Goal: Transaction & Acquisition: Obtain resource

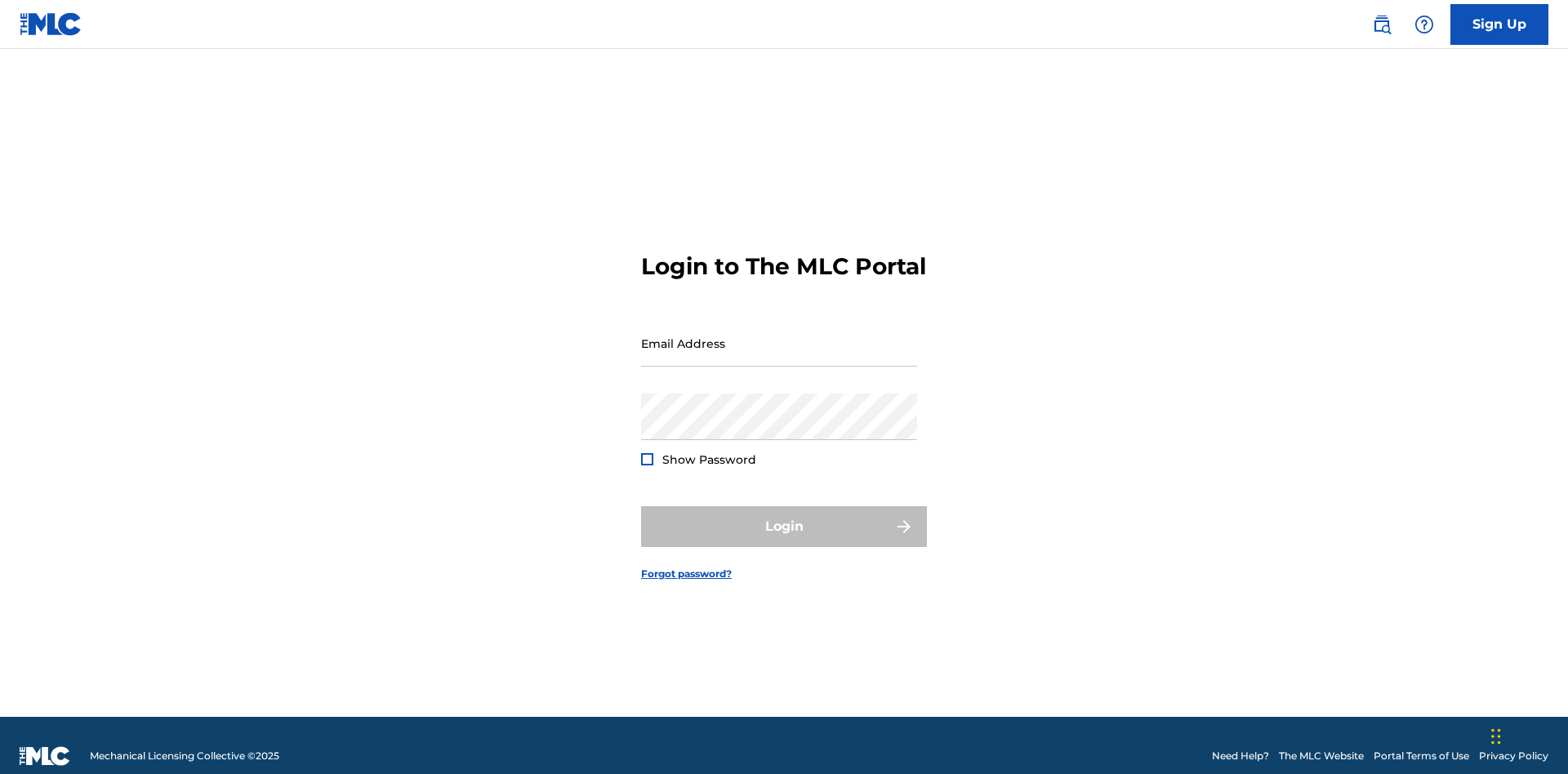
scroll to position [21, 0]
click at [779, 336] on input "Email Address" at bounding box center [779, 343] width 276 height 47
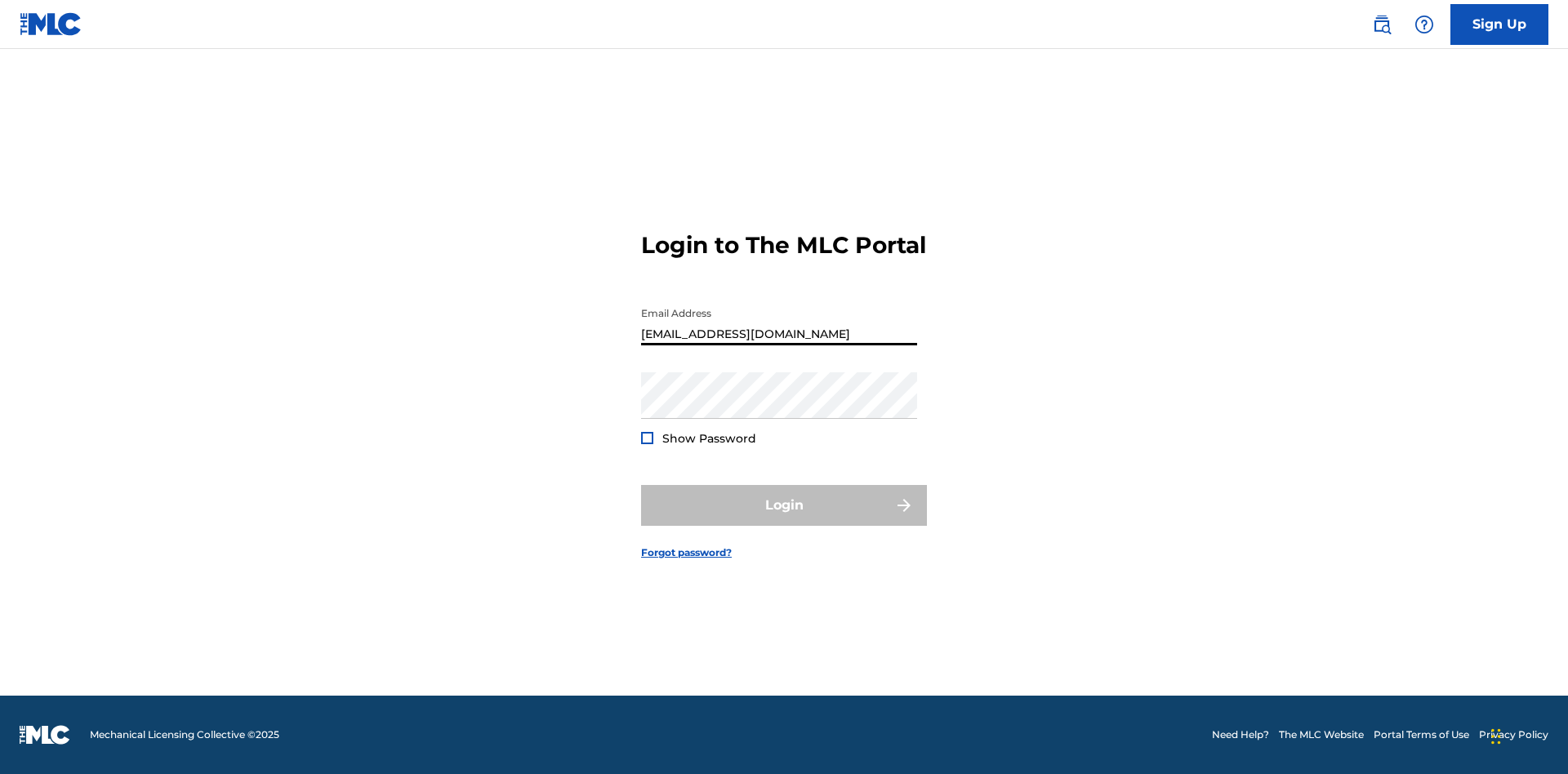
scroll to position [0, 45]
type input "[EMAIL_ADDRESS][DOMAIN_NAME]"
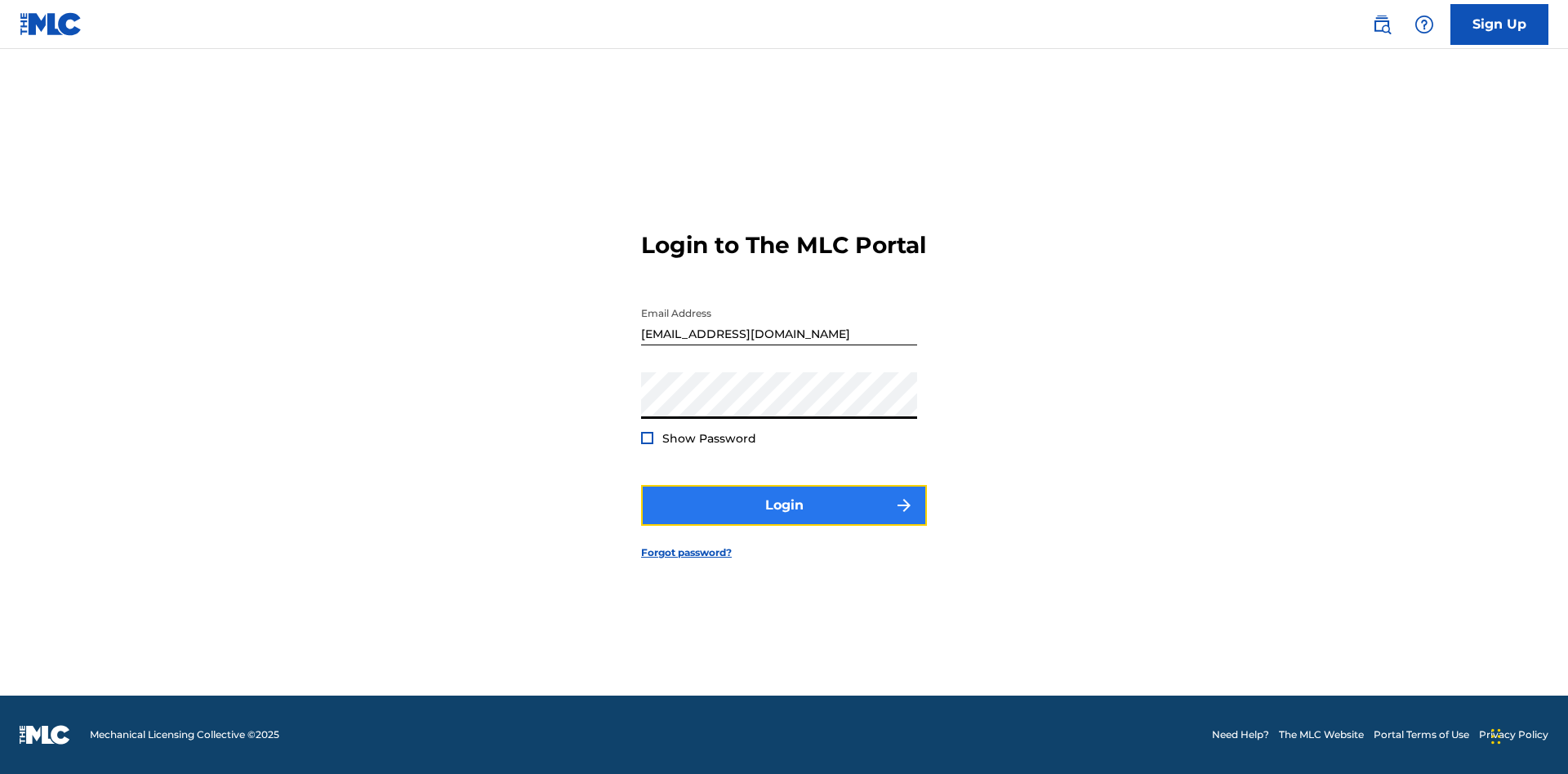
click at [784, 519] on button "Login" at bounding box center [784, 505] width 286 height 41
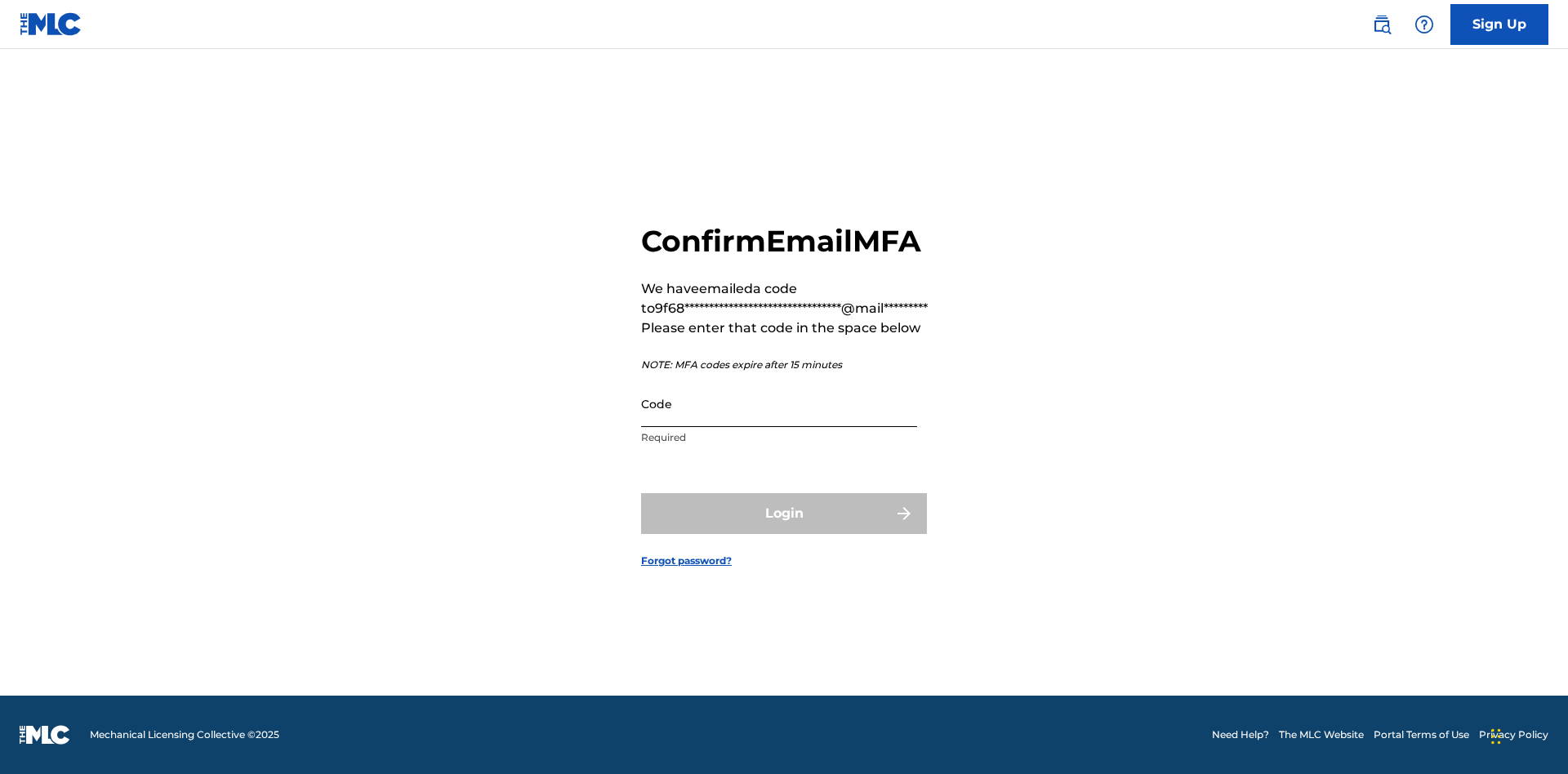
click at [779, 403] on input "Code" at bounding box center [779, 403] width 276 height 47
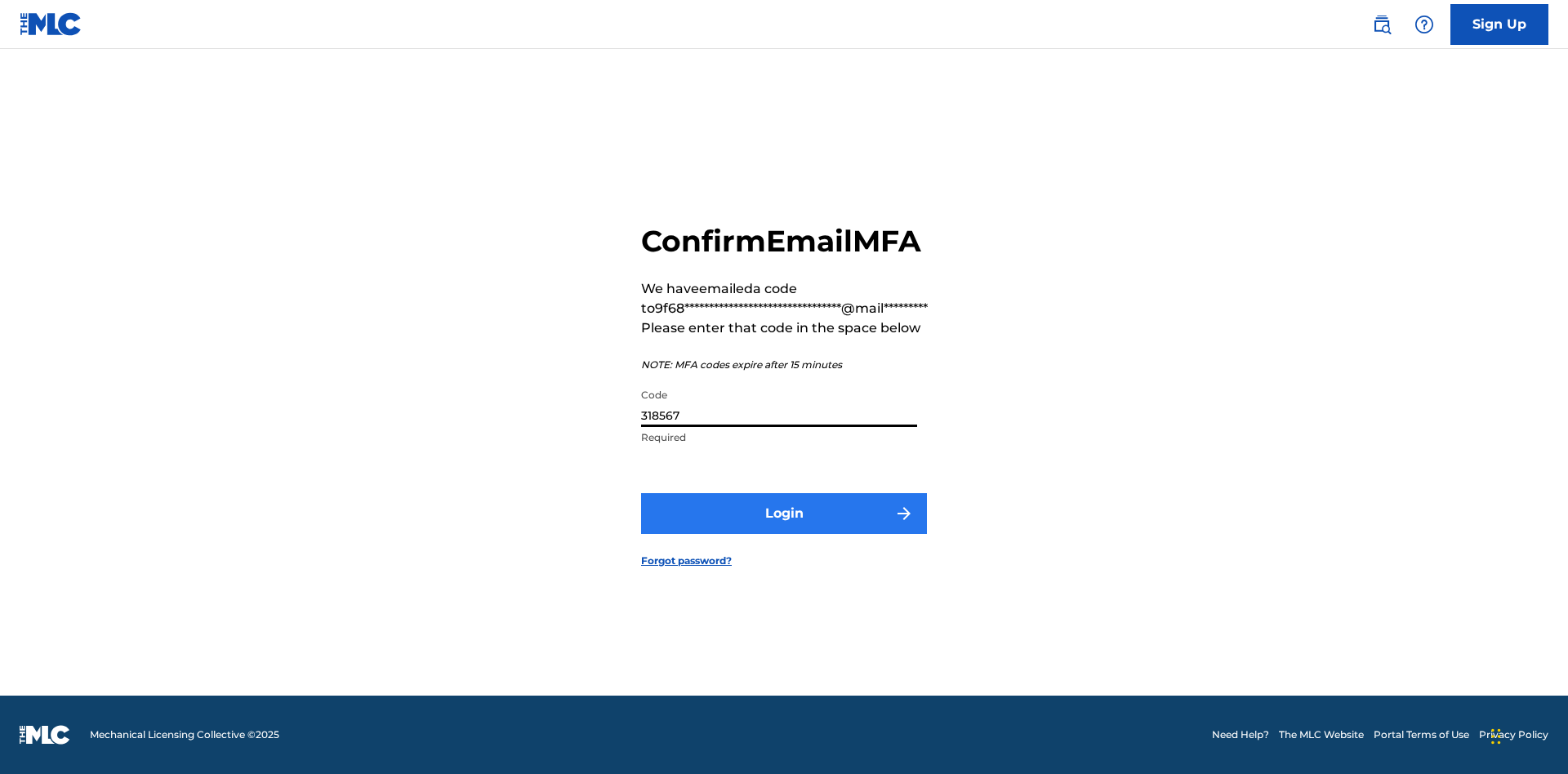
type input "318567"
click at [784, 513] on button "Login" at bounding box center [784, 514] width 286 height 41
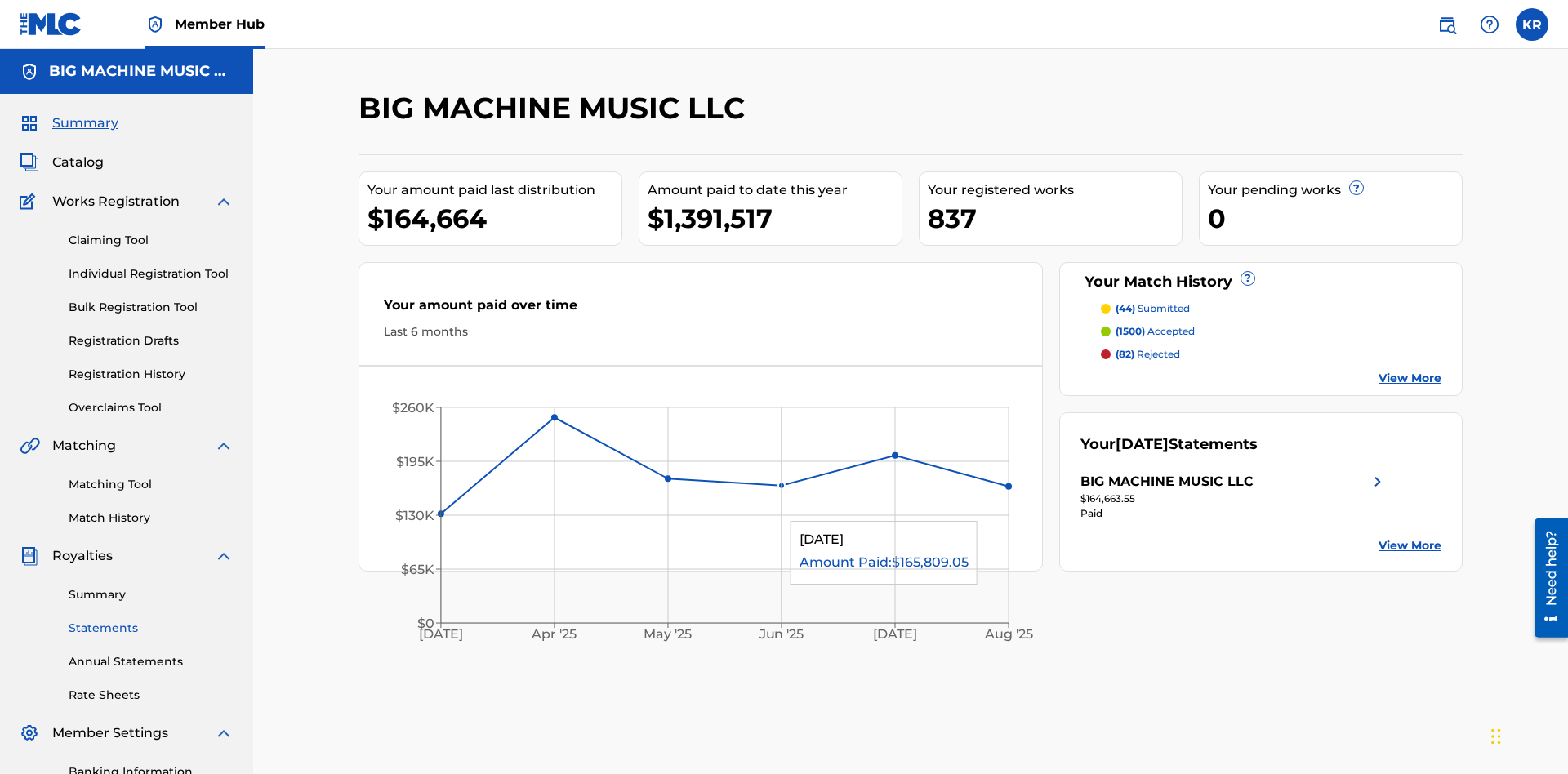
click at [151, 620] on link "Statements" at bounding box center [150, 628] width 165 height 17
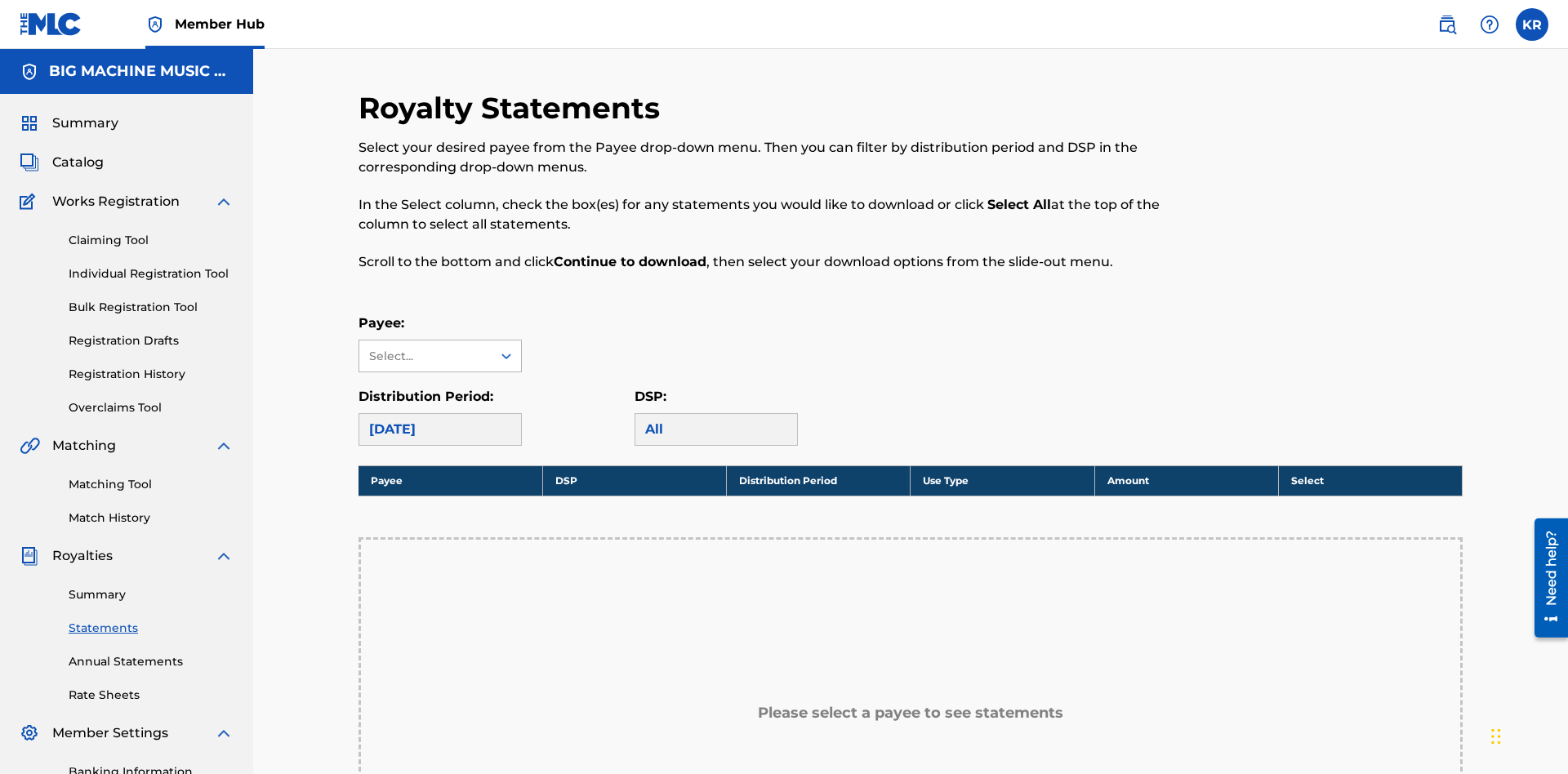
click at [425, 348] on div "Select..." at bounding box center [425, 356] width 111 height 17
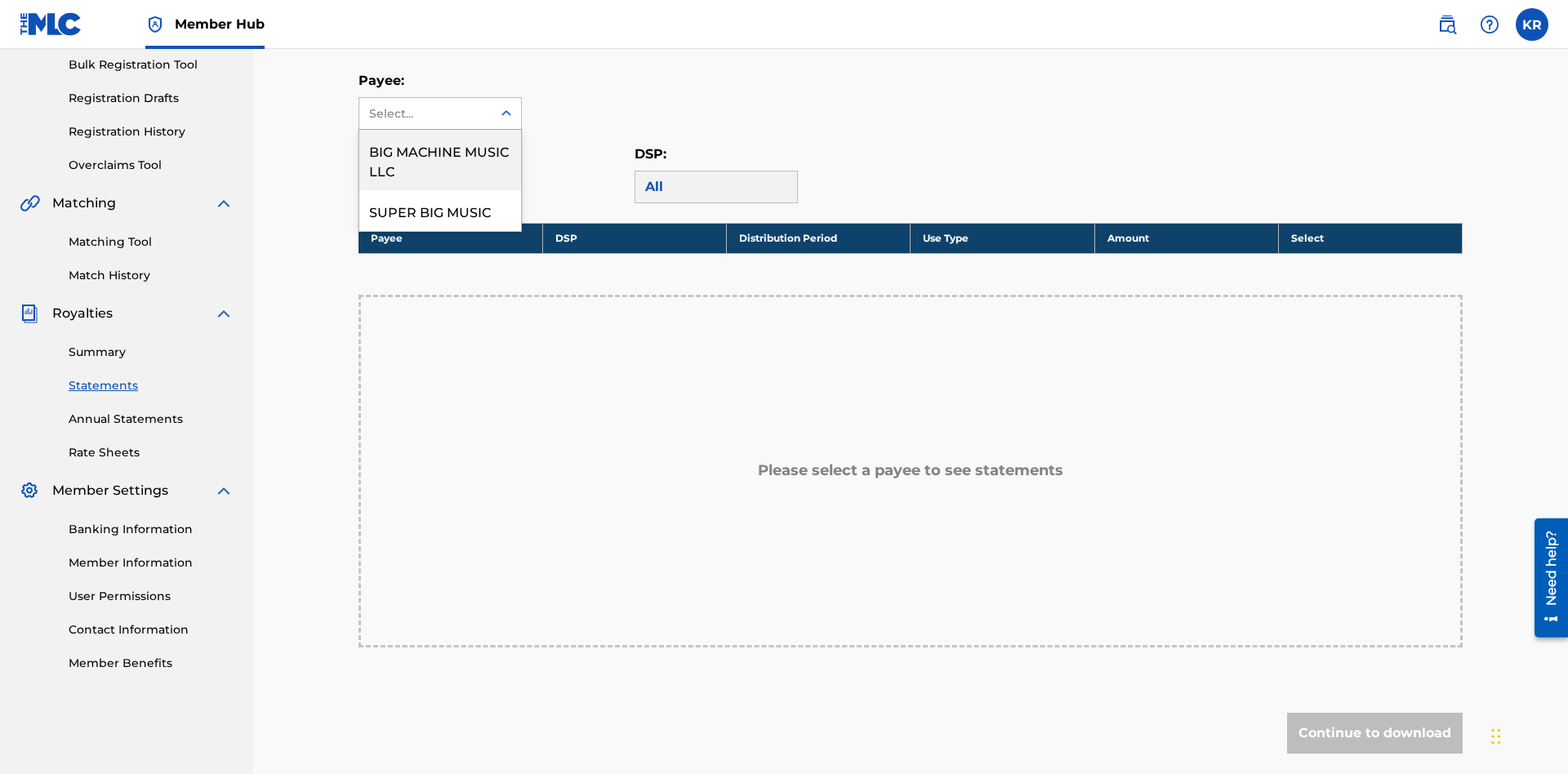
click at [440, 160] on div "BIG MACHINE MUSIC LLC" at bounding box center [440, 159] width 162 height 61
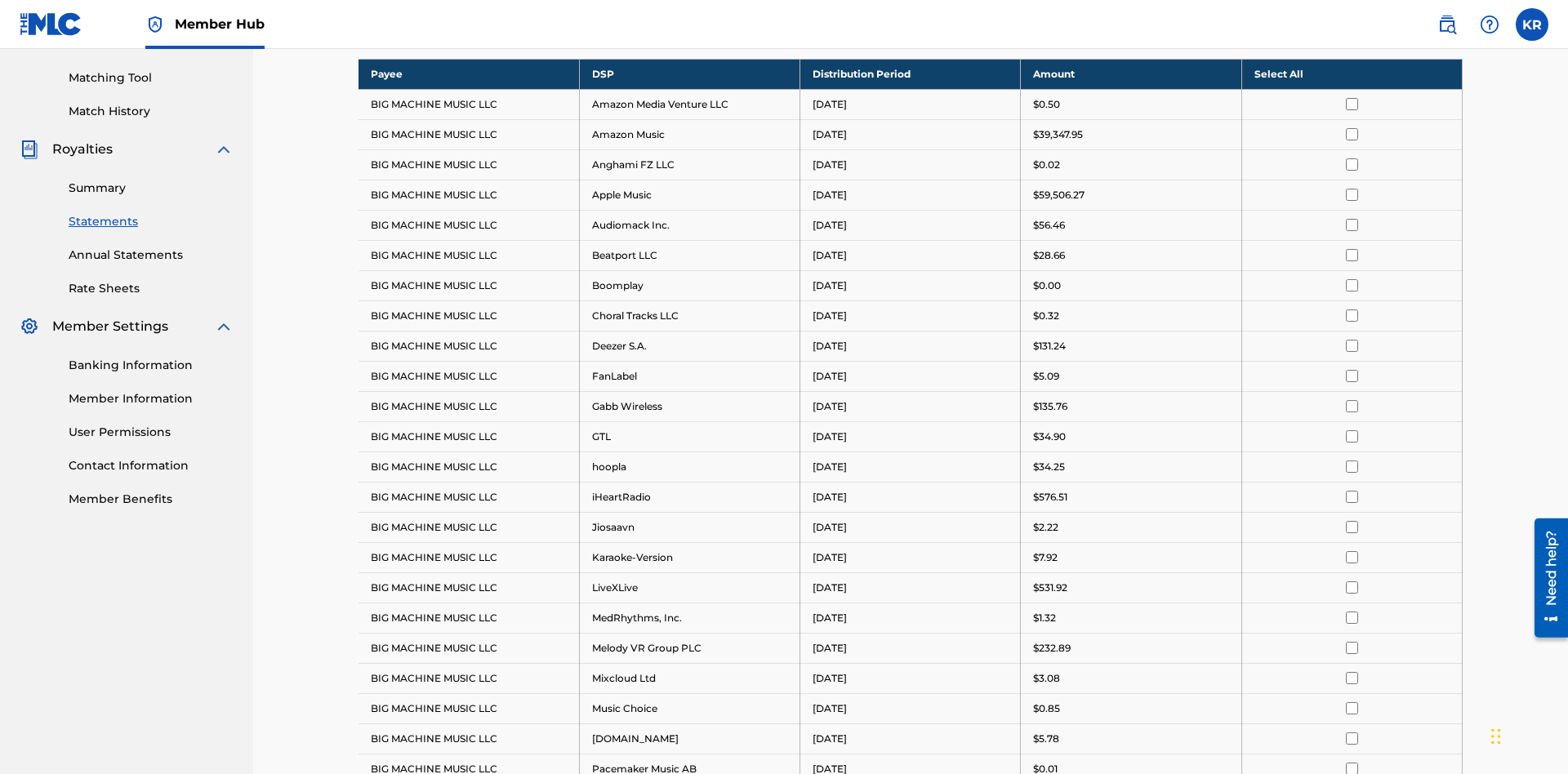
click at [425, 32] on div "[DATE]" at bounding box center [425, 22] width 113 height 20
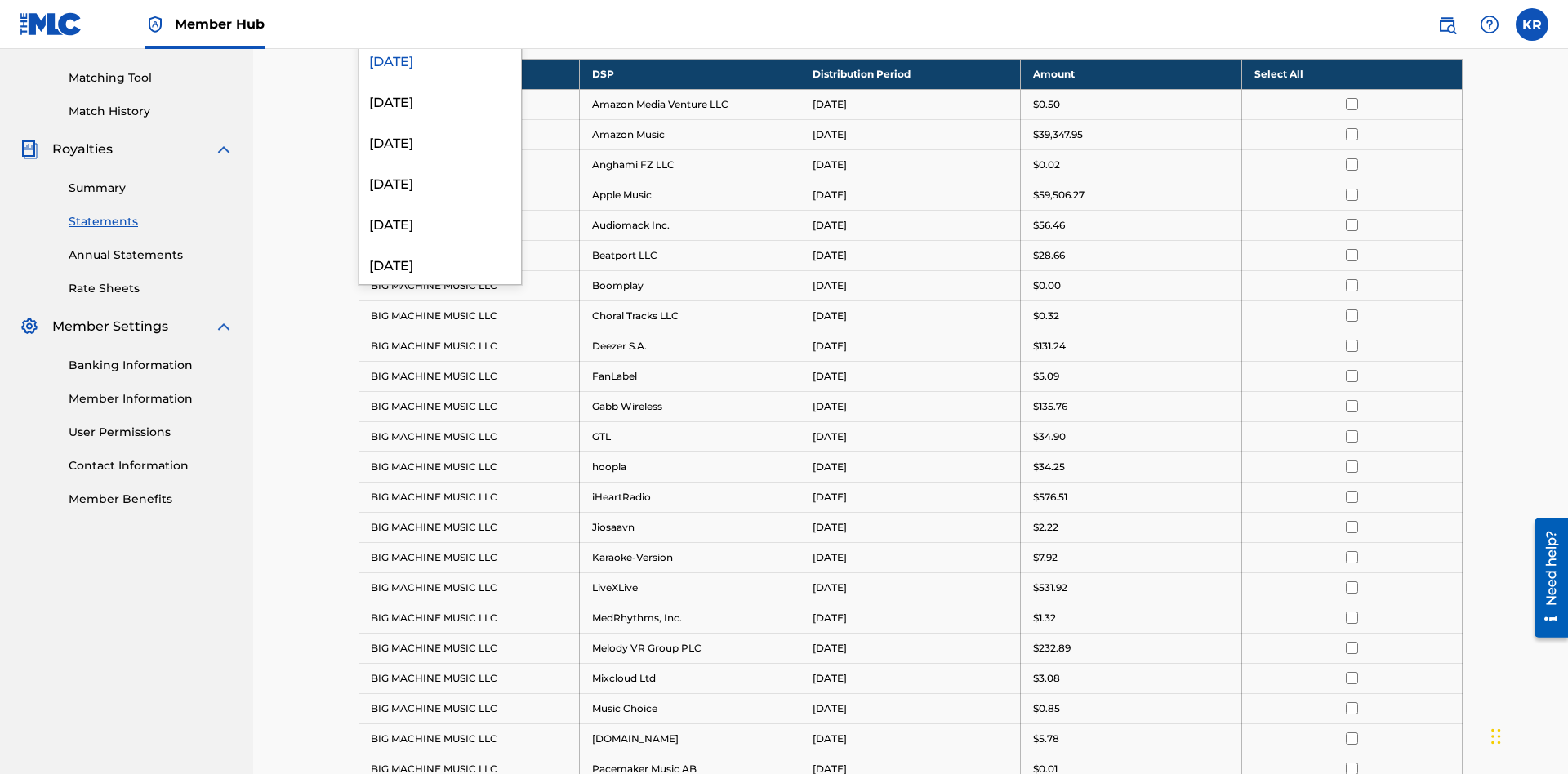
scroll to position [316, 0]
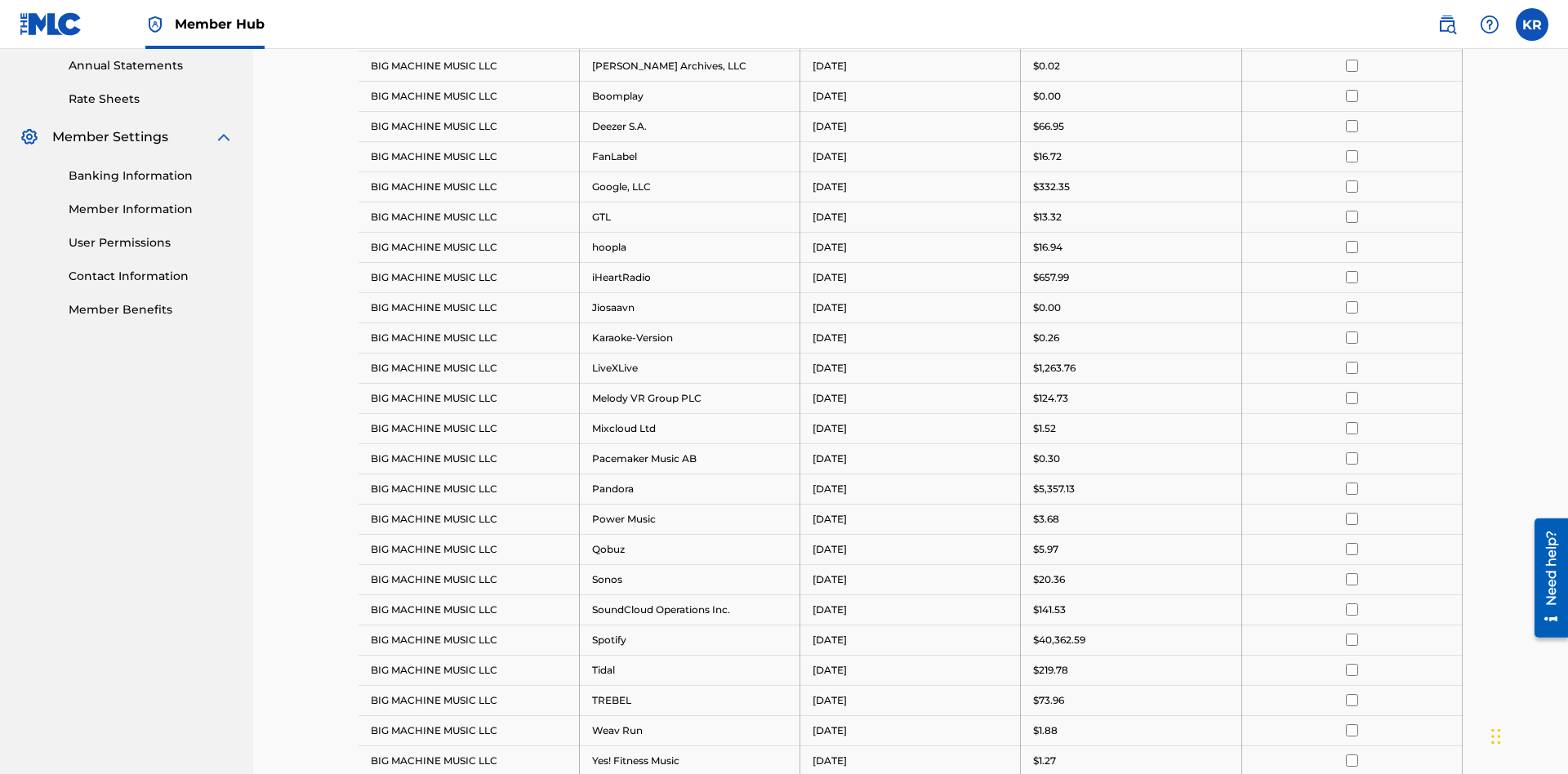
click at [1351, 241] on input "checkbox" at bounding box center [1352, 247] width 12 height 12
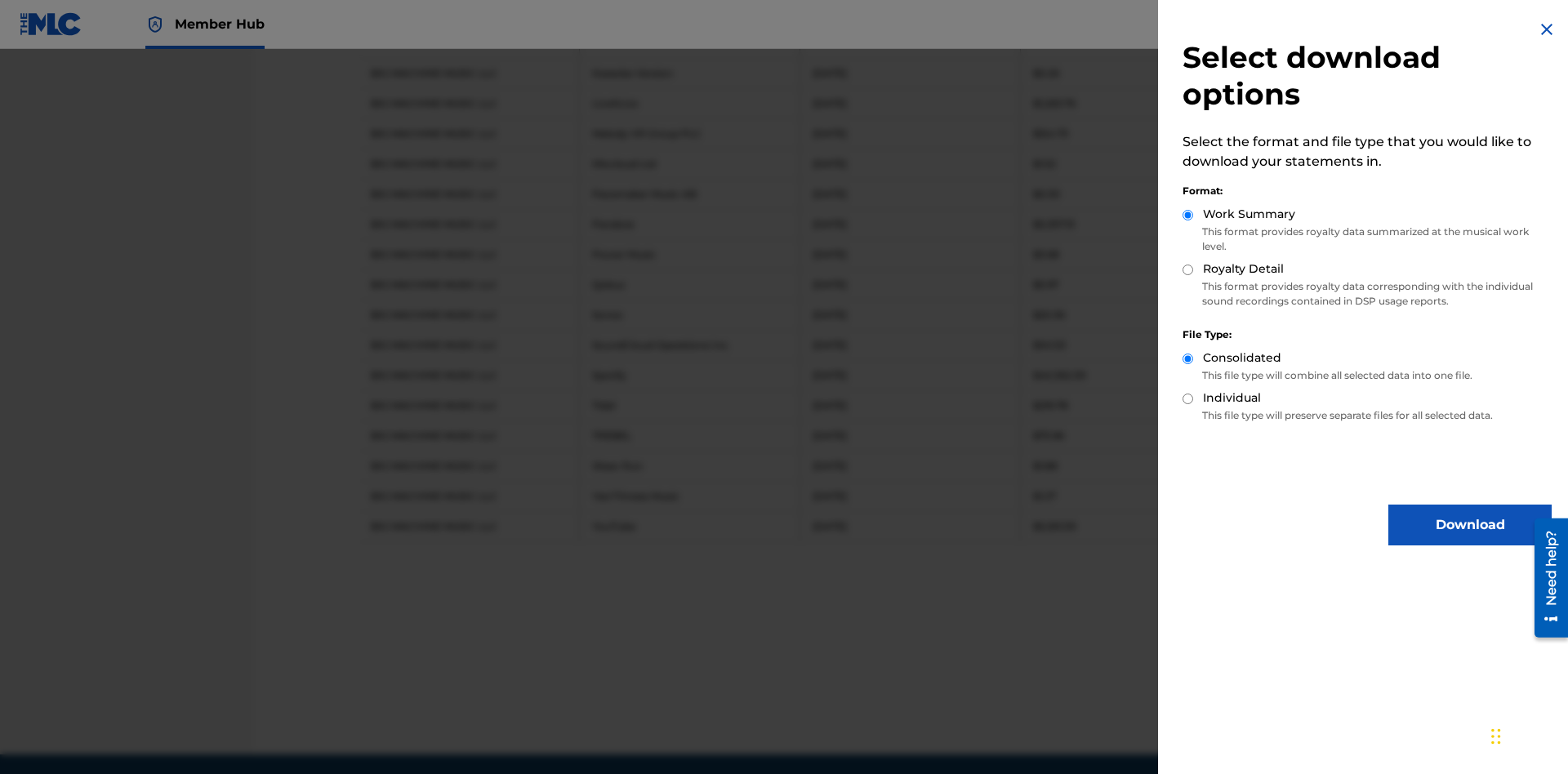
scroll to position [920, 0]
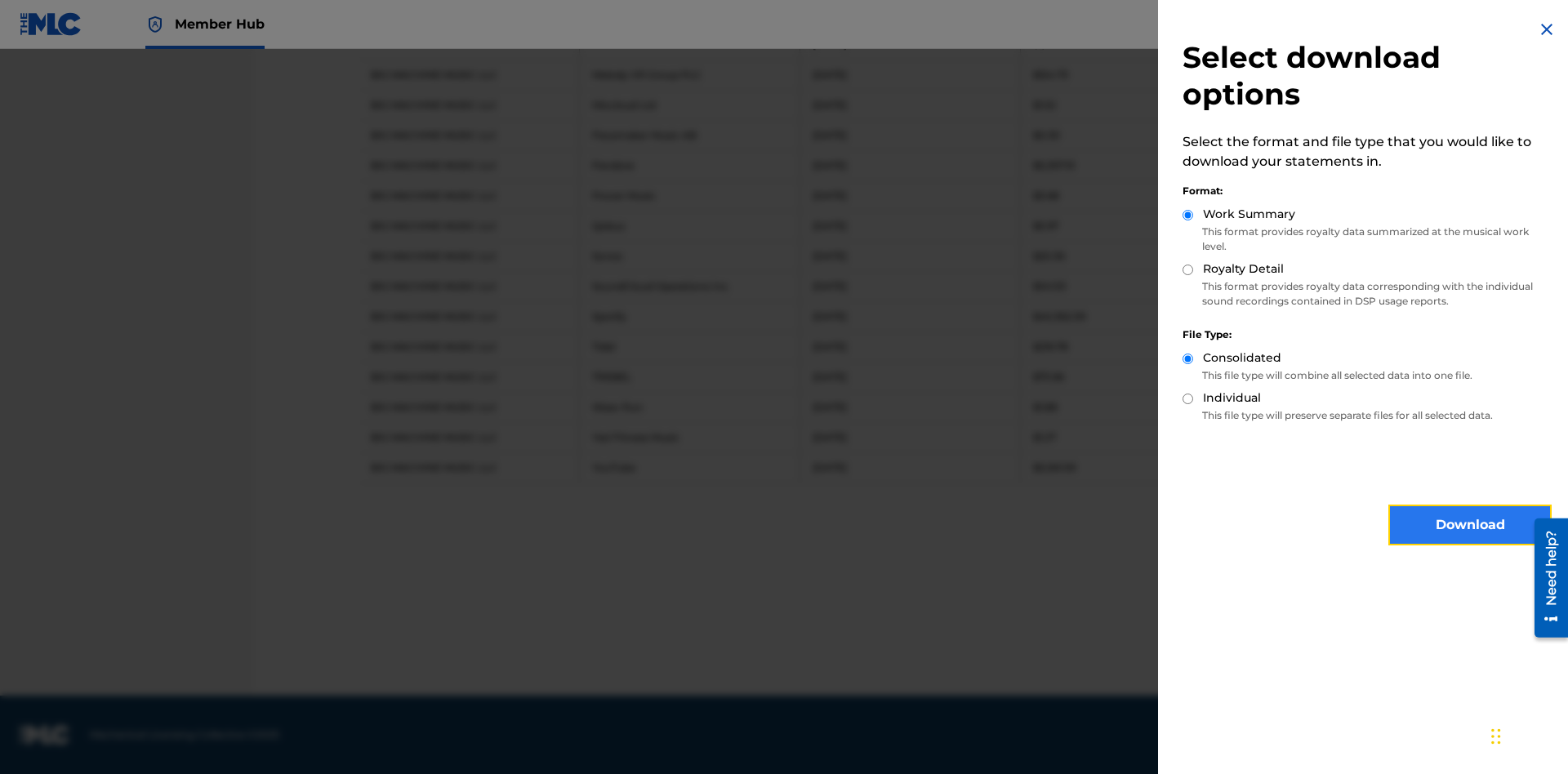
click at [1470, 525] on button "Download" at bounding box center [1470, 525] width 164 height 41
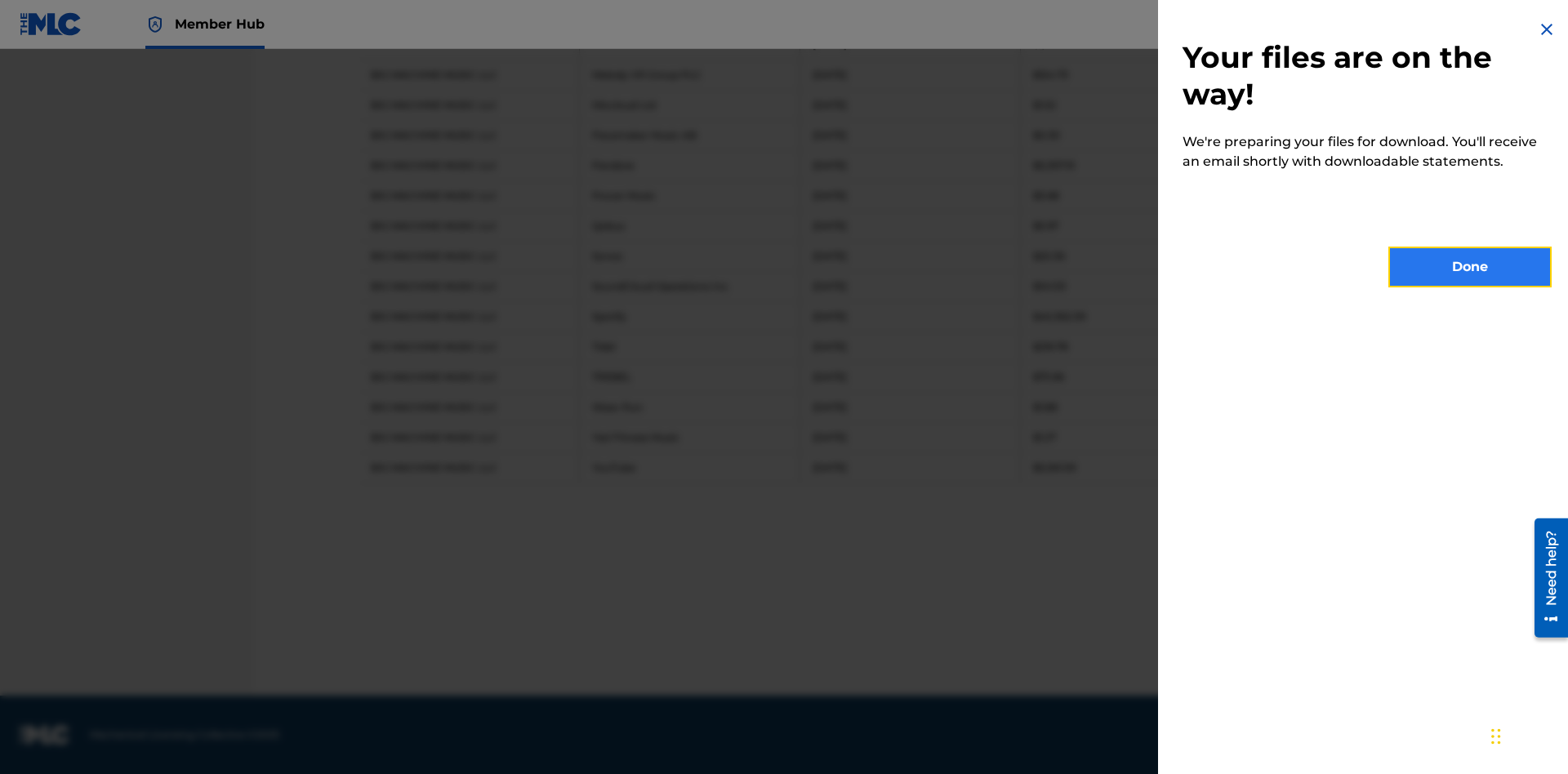
click at [1470, 267] on button "Done" at bounding box center [1470, 267] width 164 height 41
click at [1374, 609] on button "Continue to download" at bounding box center [1375, 610] width 176 height 41
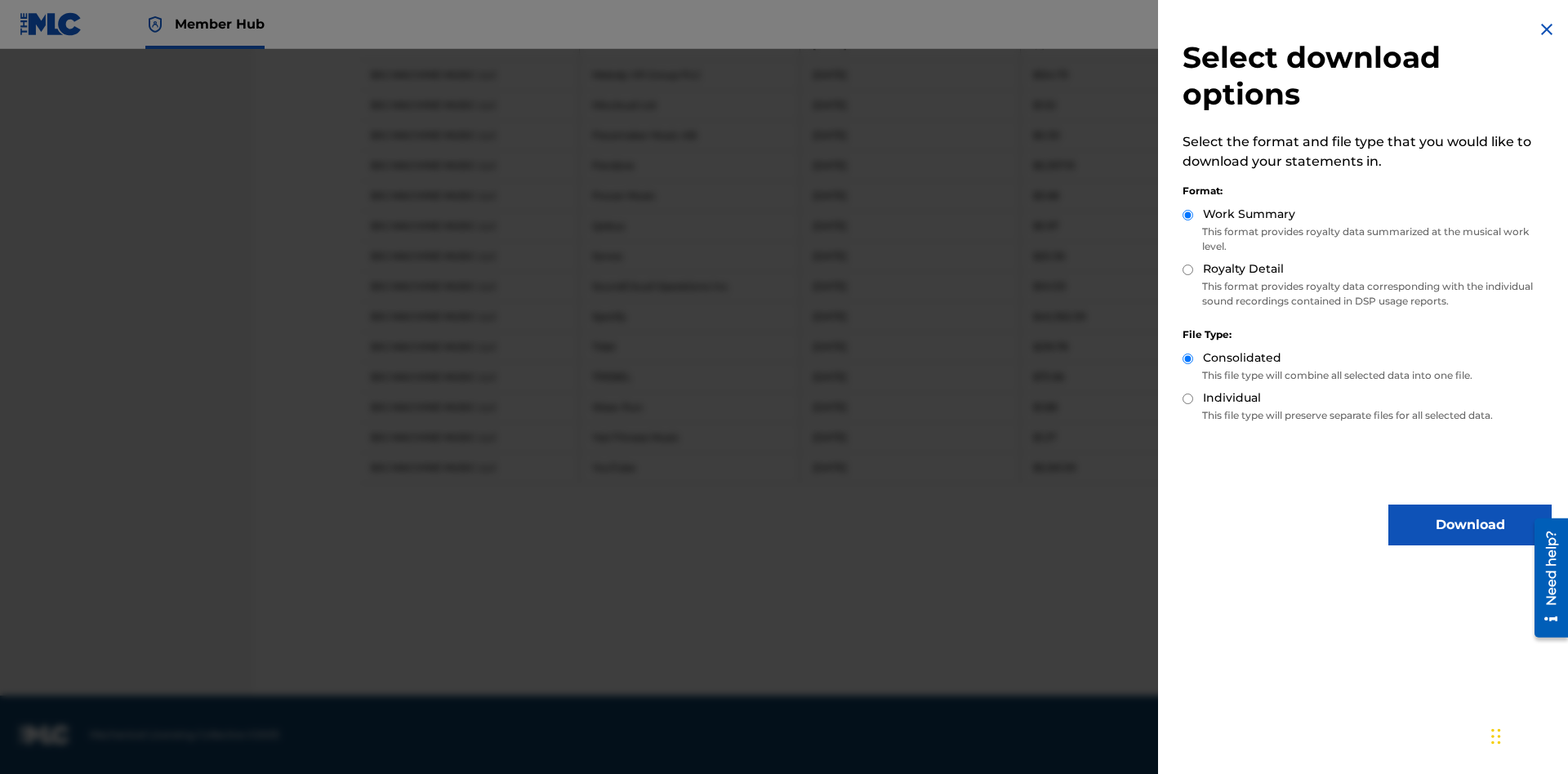
click at [1189, 269] on input "Royalty Detail" at bounding box center [1188, 269] width 10 height 10
radio input "true"
click at [1470, 525] on button "Download" at bounding box center [1470, 525] width 164 height 41
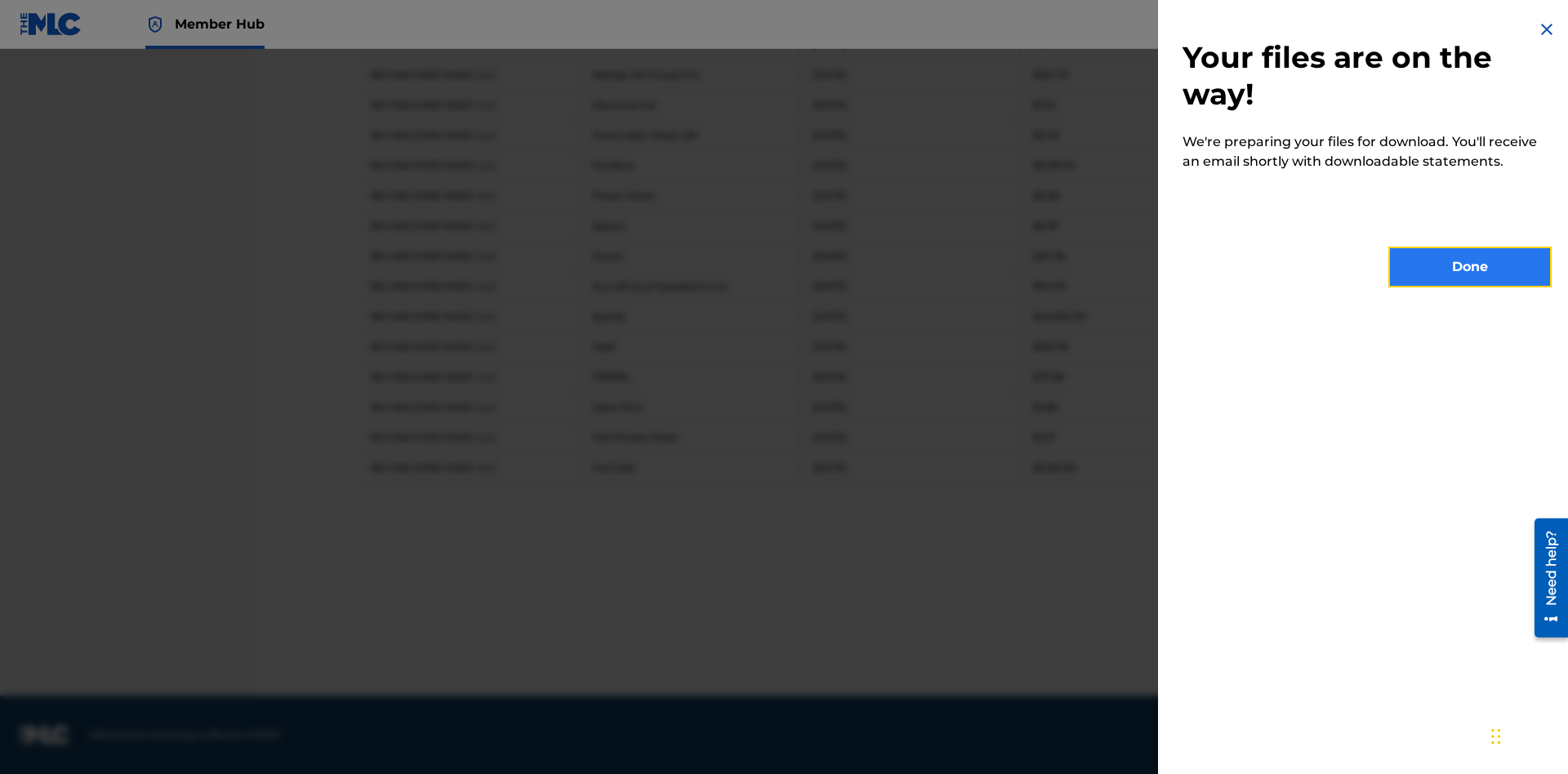
click at [1470, 267] on button "Done" at bounding box center [1470, 267] width 164 height 41
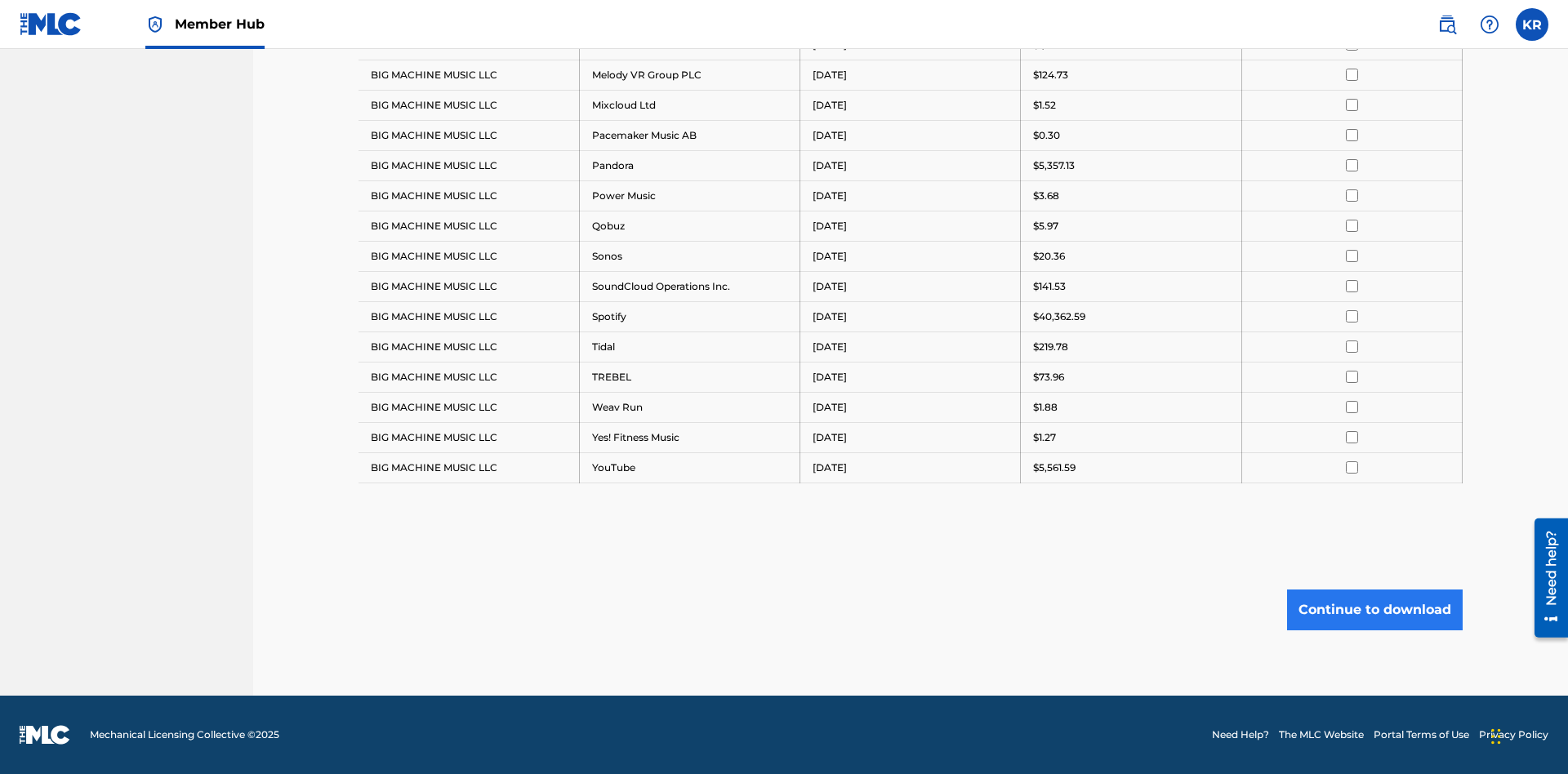
click at [1374, 609] on button "Continue to download" at bounding box center [1375, 610] width 176 height 41
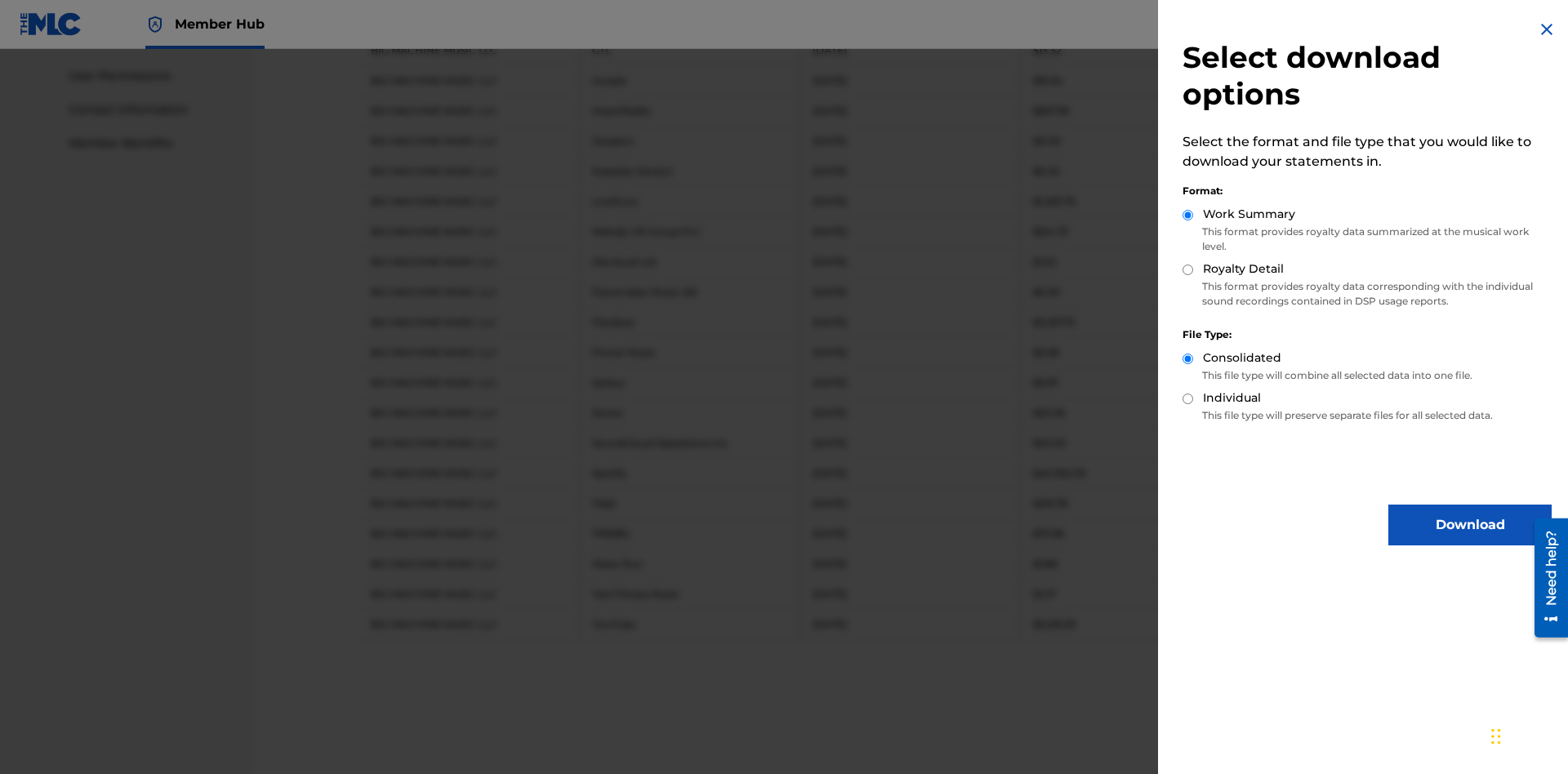
click at [1189, 398] on input "Individual" at bounding box center [1188, 399] width 10 height 10
radio input "true"
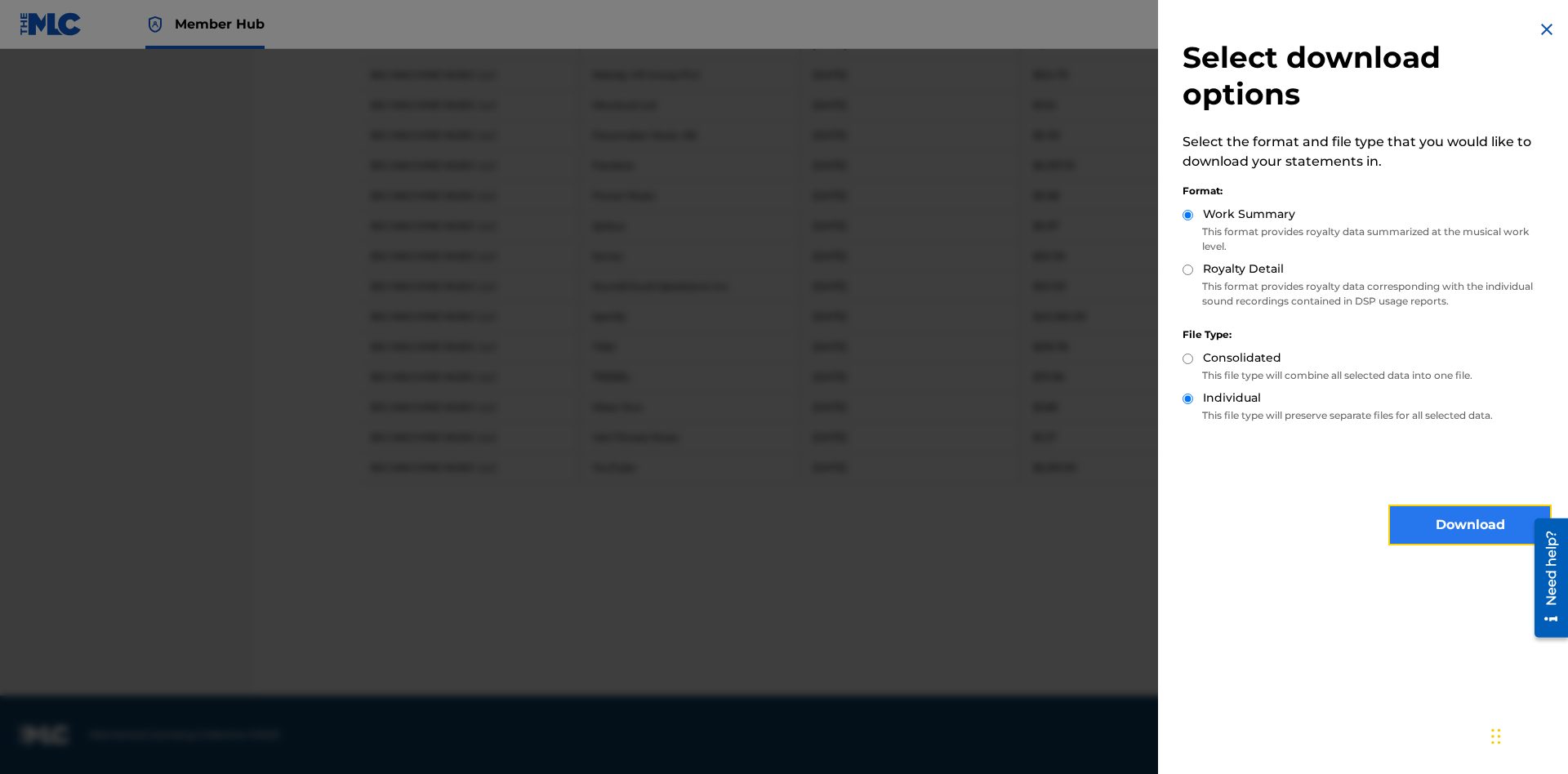
click at [1470, 525] on button "Download" at bounding box center [1470, 525] width 164 height 41
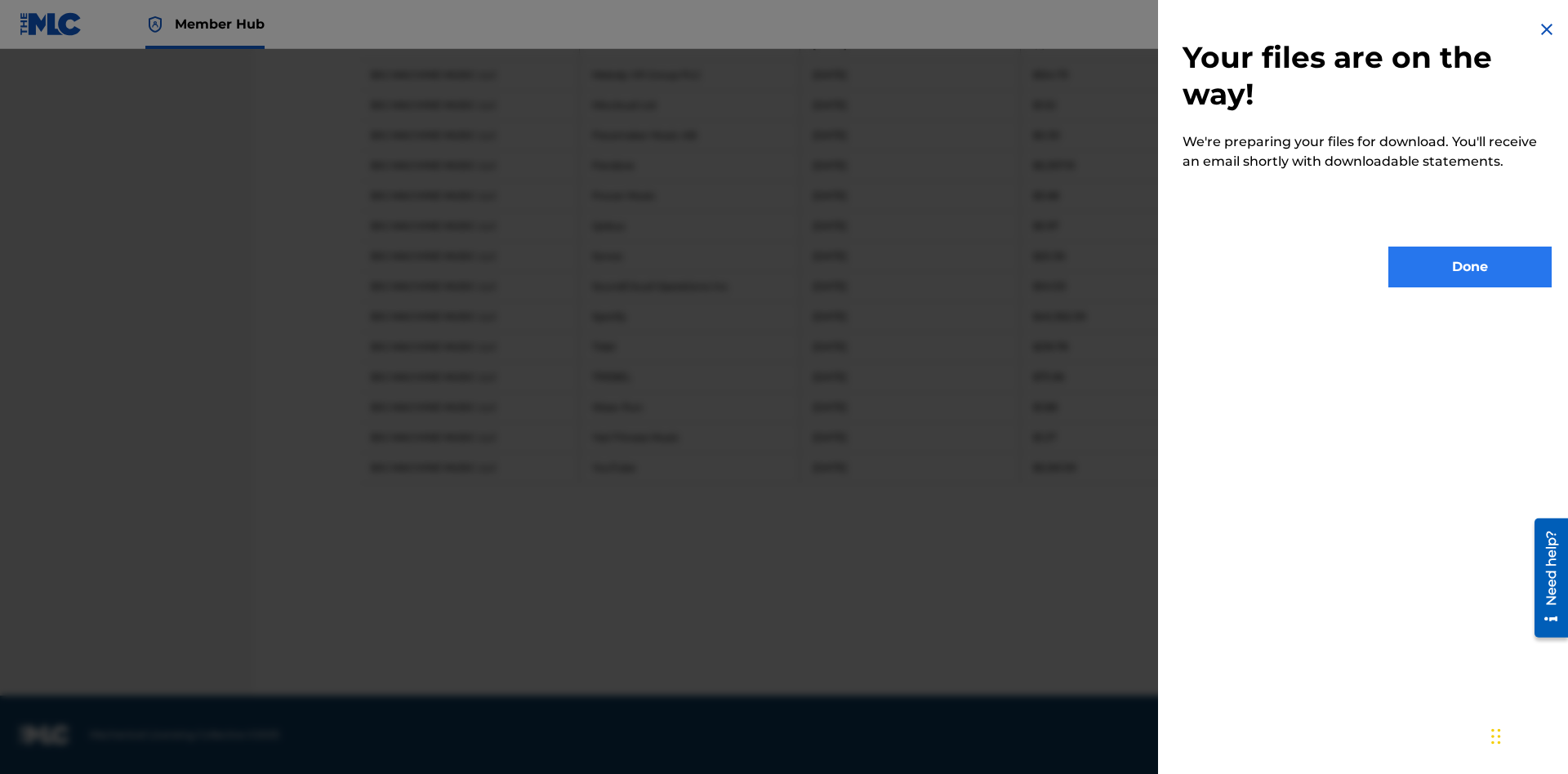
click at [1470, 267] on button "Done" at bounding box center [1470, 267] width 164 height 41
click at [1374, 609] on button "Continue to download" at bounding box center [1375, 610] width 176 height 41
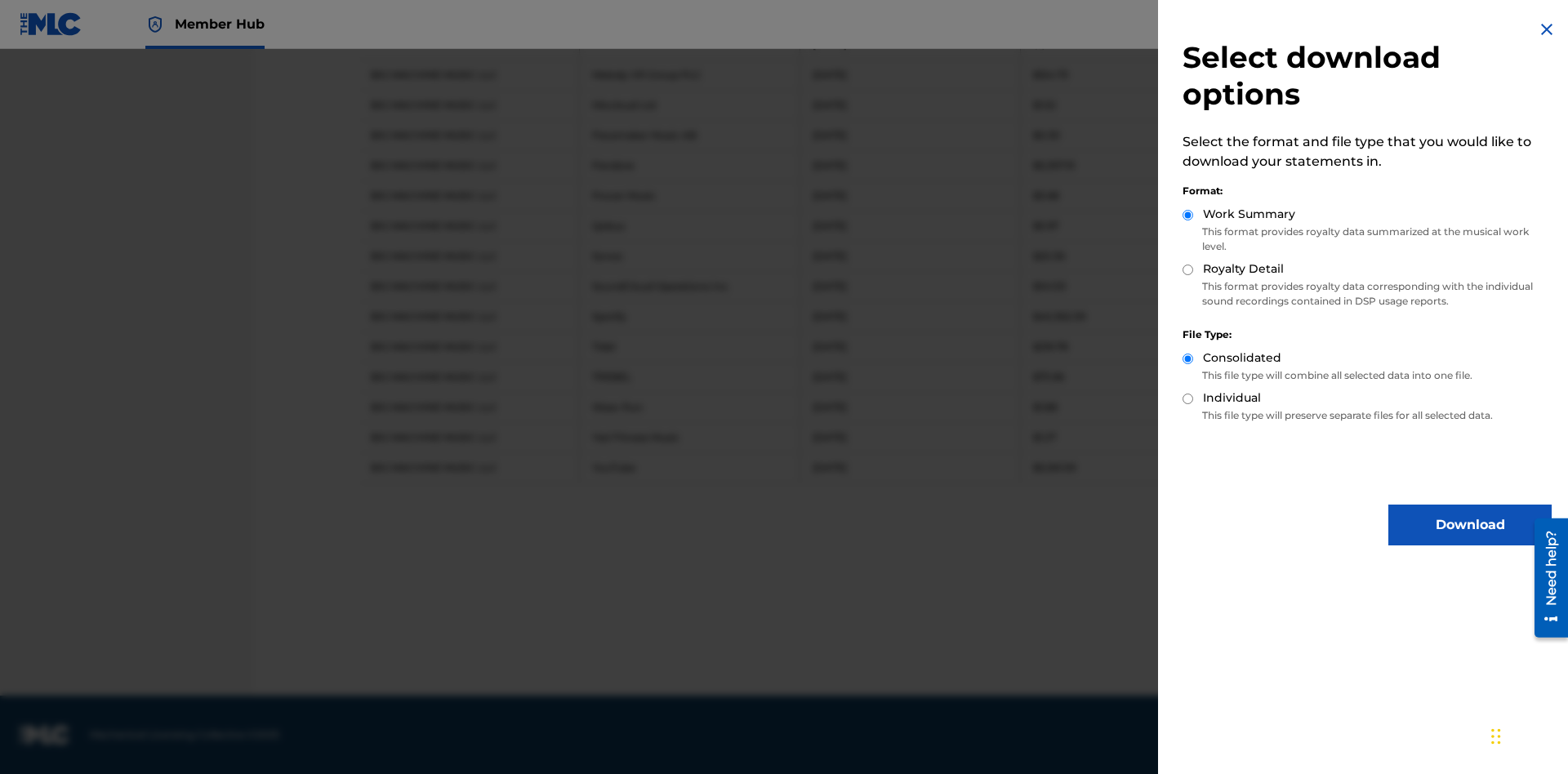
click at [1189, 269] on input "Royalty Detail" at bounding box center [1188, 269] width 10 height 10
radio input "true"
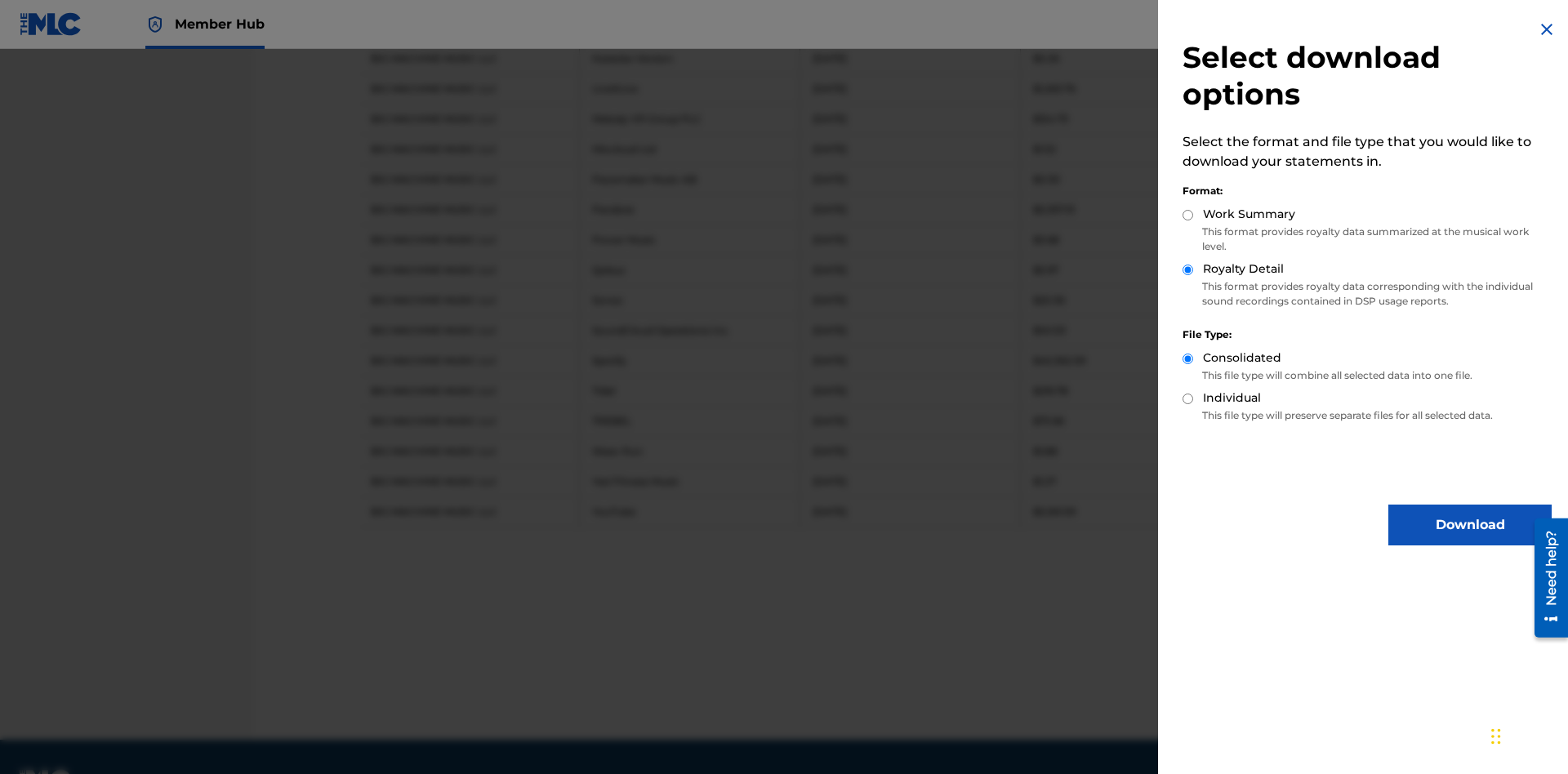
click at [1189, 398] on input "Individual" at bounding box center [1188, 399] width 10 height 10
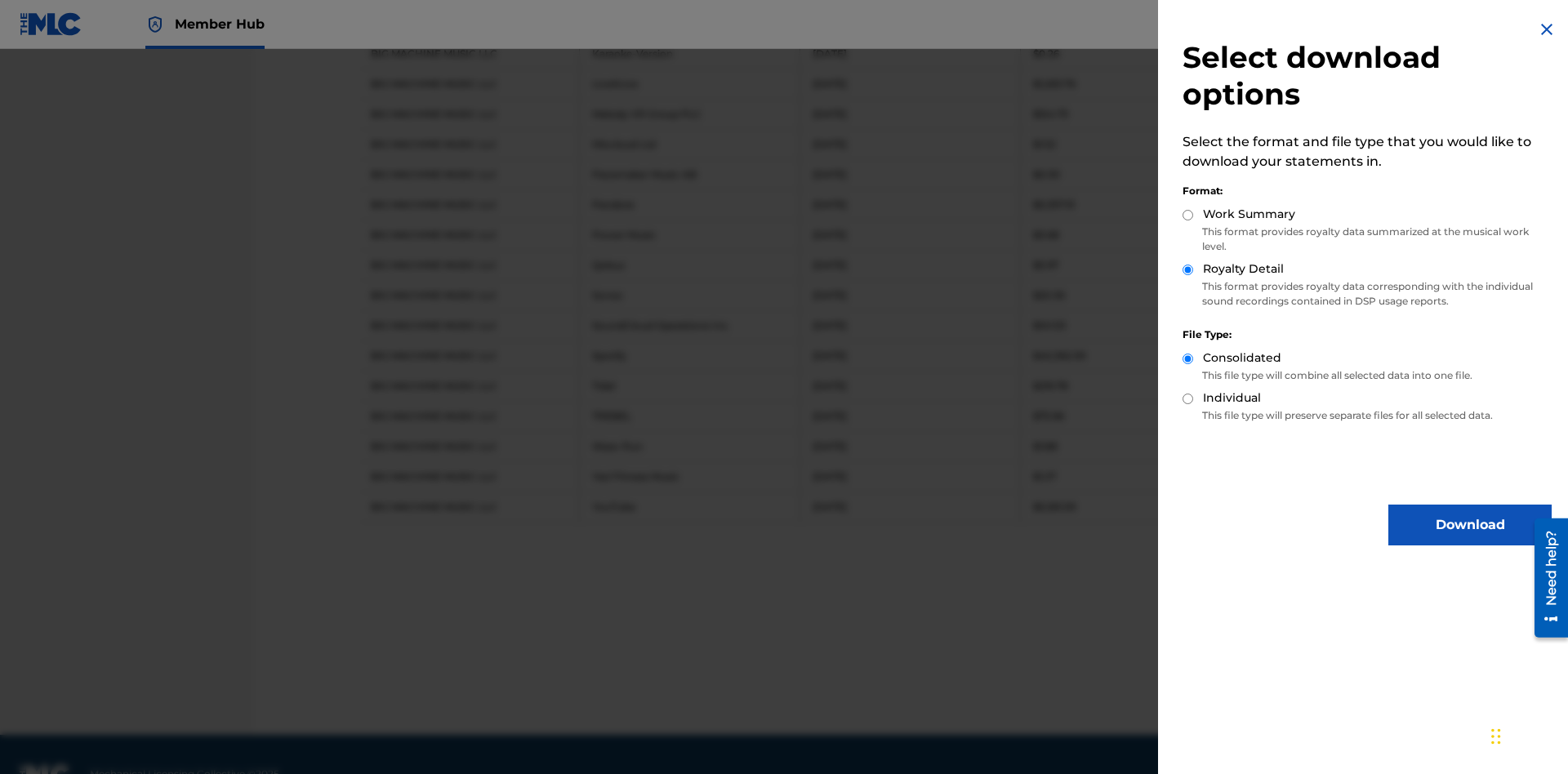
radio input "true"
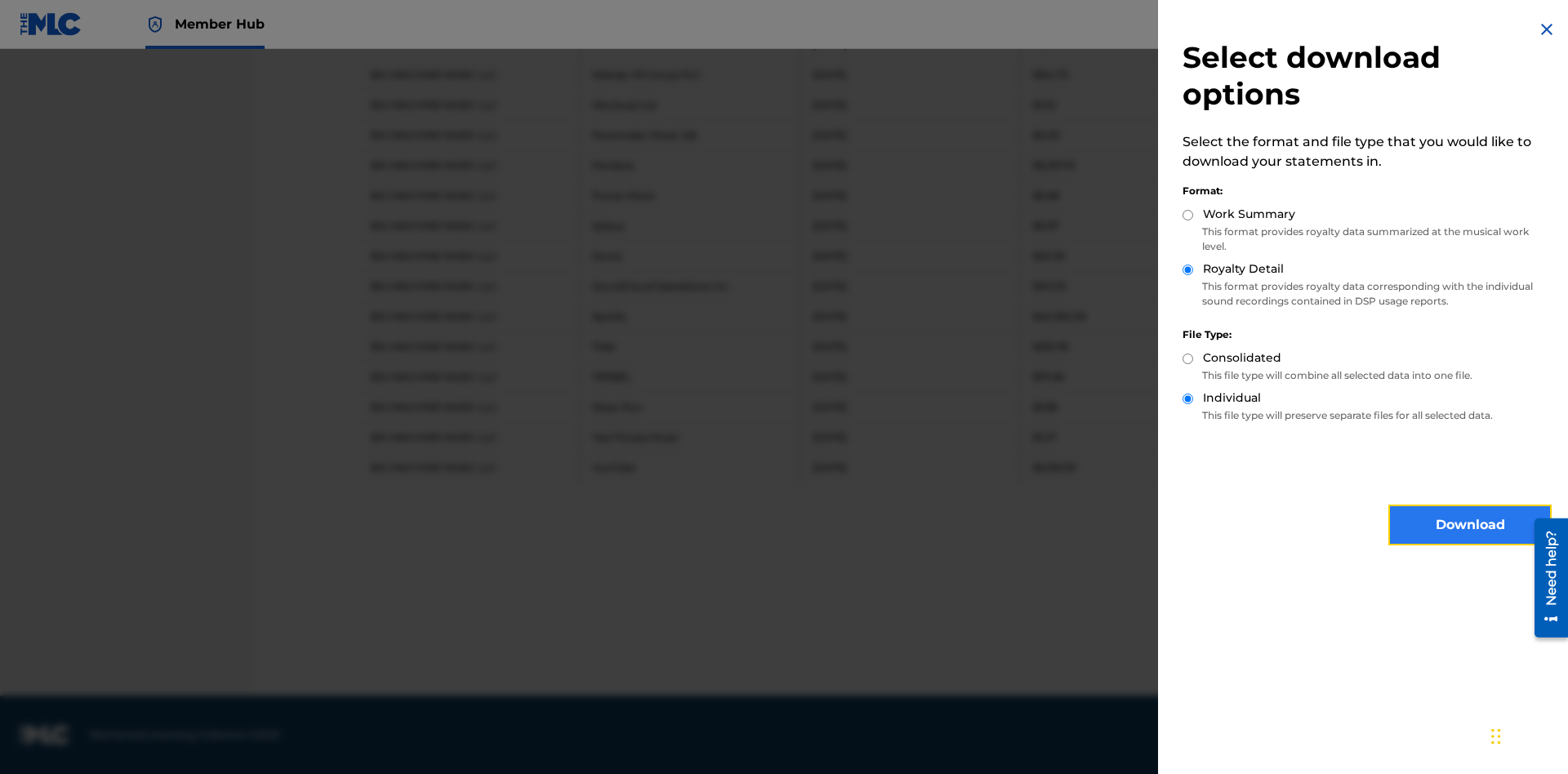
click at [1470, 525] on button "Download" at bounding box center [1470, 525] width 164 height 41
